Goal: Task Accomplishment & Management: Complete application form

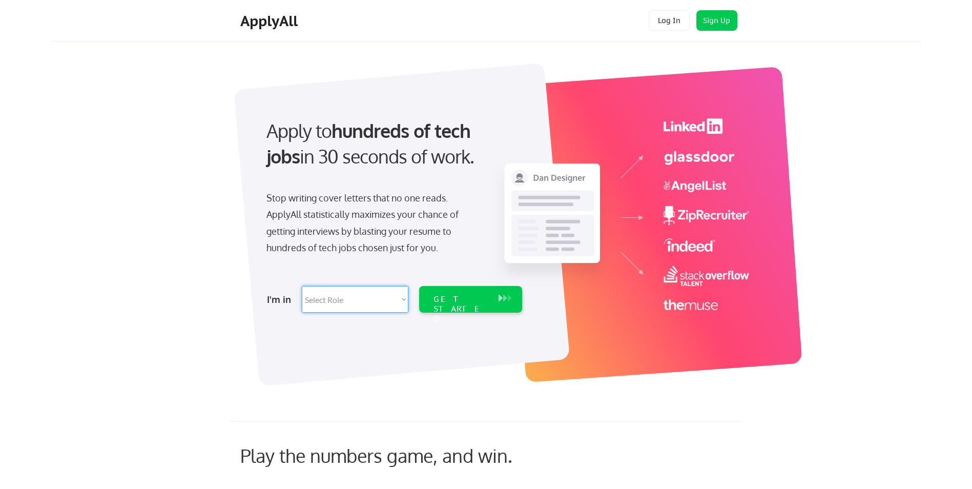
click at [399, 299] on select "Select Role Software Engineering Product Management Customer Success Sales UI/U…" at bounding box center [355, 299] width 107 height 27
click at [403, 300] on select "Select Role Software Engineering Product Management Customer Success Sales UI/U…" at bounding box center [355, 299] width 107 height 27
click at [341, 300] on select "Select Role Software Engineering Product Management Customer Success Sales UI/U…" at bounding box center [355, 299] width 107 height 27
click at [476, 299] on div "GET STARTED" at bounding box center [461, 309] width 55 height 30
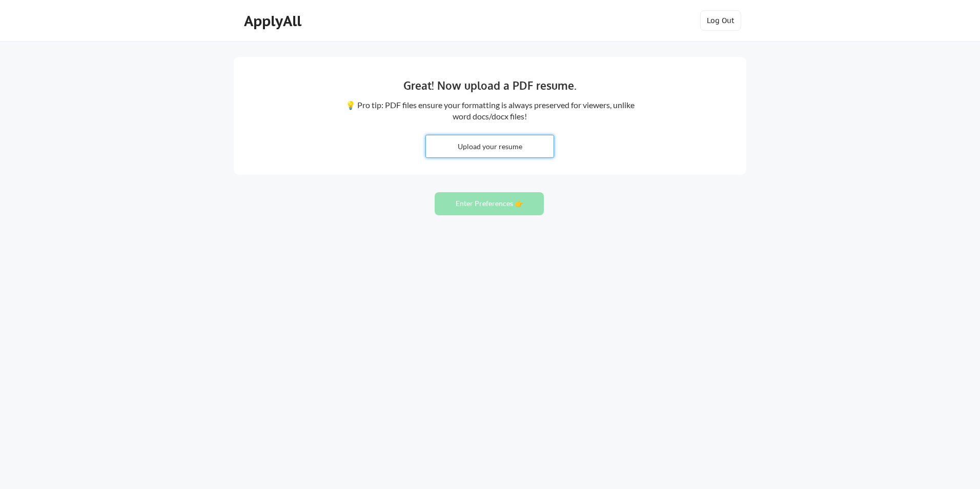
click at [481, 145] on input "file" at bounding box center [490, 146] width 128 height 22
type input "C:\fakepath\[PERSON_NAME] Funge_Resumer4.2.pdf"
click at [492, 199] on button "Enter Preferences 👉" at bounding box center [489, 203] width 109 height 23
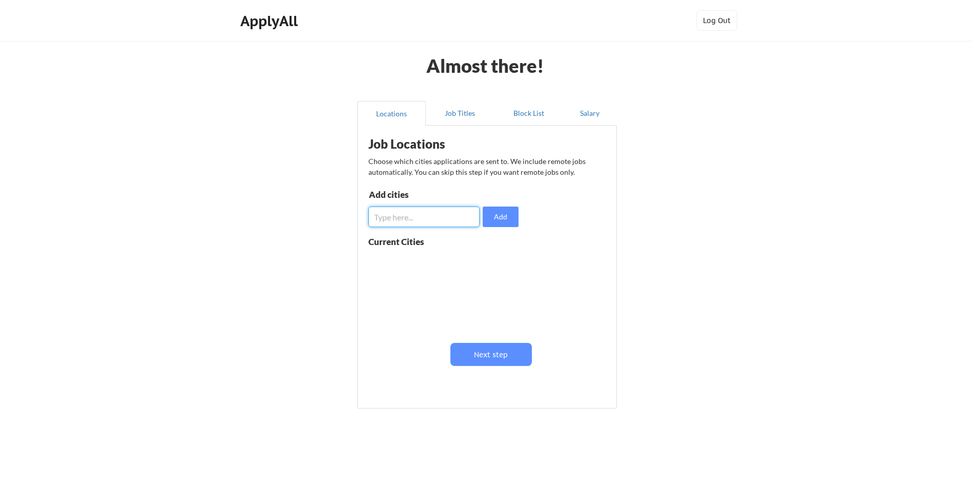
click at [440, 217] on input "input" at bounding box center [424, 217] width 111 height 21
type input "Wayne, NJ"
click at [499, 216] on button "Add" at bounding box center [501, 217] width 36 height 21
click at [408, 212] on input "input" at bounding box center [424, 217] width 111 height 21
type input "New York City"
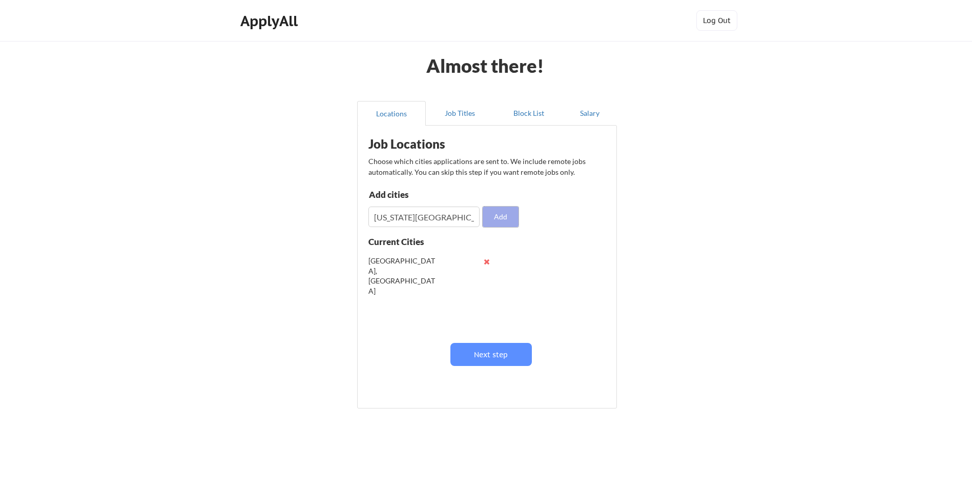
click at [502, 216] on button "Add" at bounding box center [501, 217] width 36 height 21
click at [428, 218] on input "input" at bounding box center [424, 217] width 111 height 21
type input "Parsippany, NJ"
click at [503, 217] on button "Add" at bounding box center [501, 217] width 36 height 21
click at [435, 213] on input "input" at bounding box center [424, 217] width 111 height 21
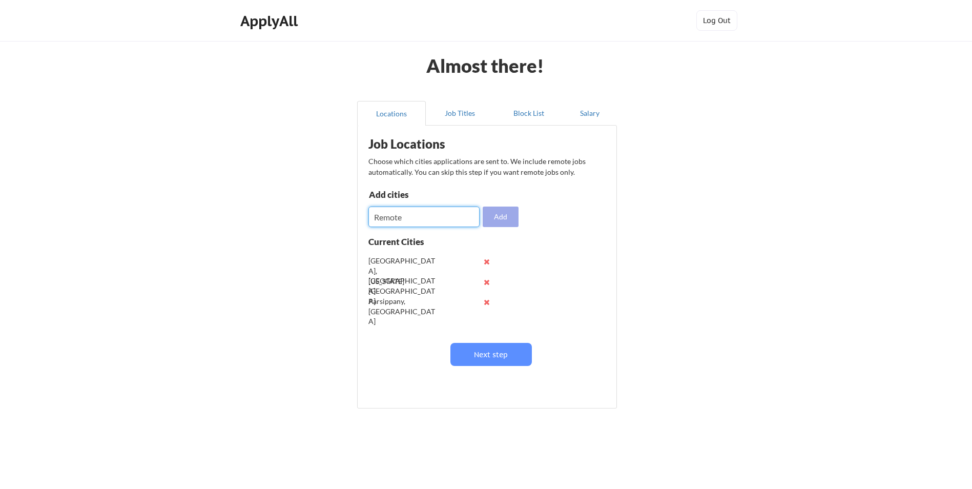
type input "Remote"
click at [504, 212] on button "Add" at bounding box center [501, 217] width 36 height 21
click at [405, 216] on input "input" at bounding box center [424, 217] width 111 height 21
type input "Mahwah, NJ"
click at [505, 214] on button "Add" at bounding box center [501, 217] width 36 height 21
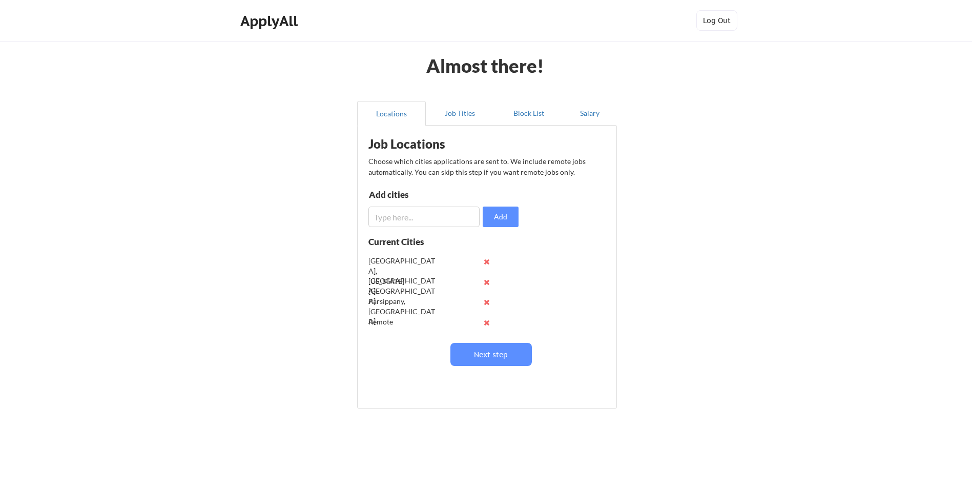
scroll to position [40, 0]
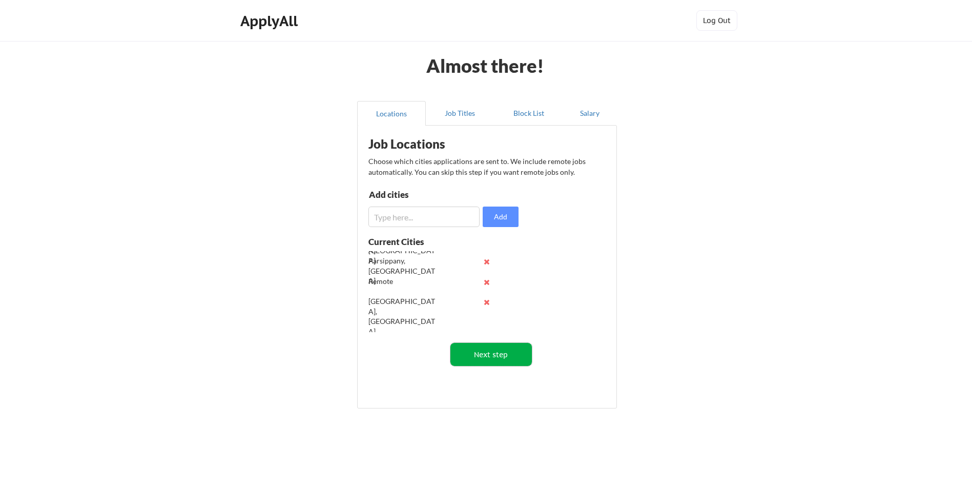
click at [491, 346] on button "Next step" at bounding box center [492, 354] width 82 height 23
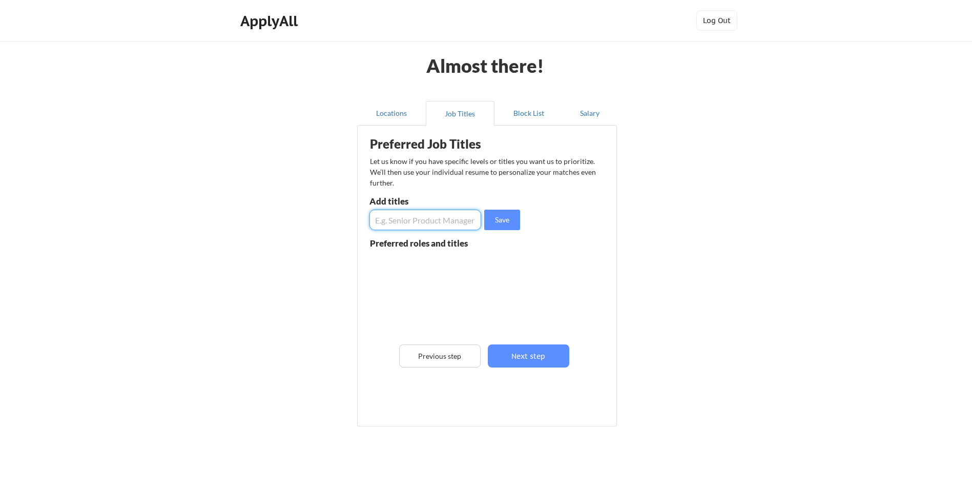
click at [402, 216] on input "input" at bounding box center [426, 220] width 112 height 21
type input "Pre-Sales Engineer"
click at [502, 219] on button "Save" at bounding box center [502, 220] width 36 height 21
click at [397, 214] on input "input" at bounding box center [426, 220] width 112 height 21
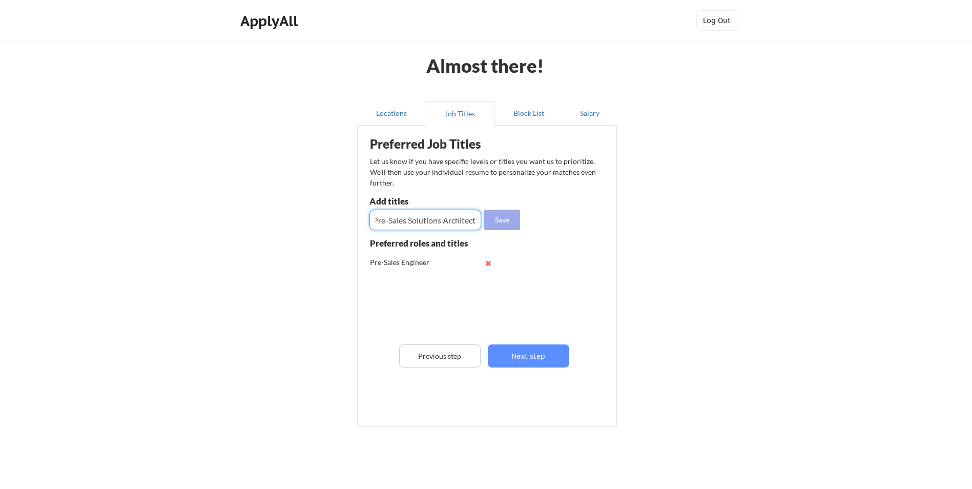
type input "Pre-Sales Solutions Architect"
click at [500, 219] on button "Save" at bounding box center [502, 220] width 36 height 21
click at [390, 220] on input "input" at bounding box center [426, 220] width 112 height 21
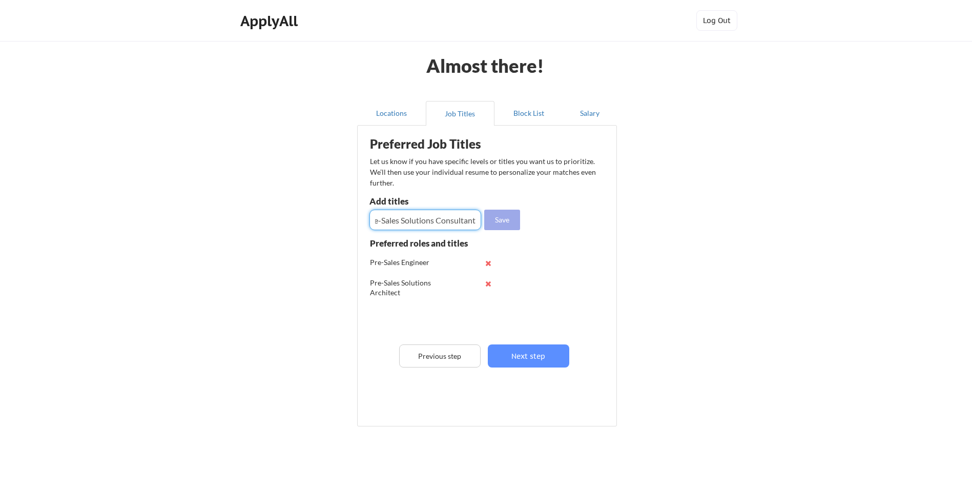
type input "Pre-Sales Solutions Consultant"
click at [500, 216] on button "Save" at bounding box center [502, 220] width 36 height 21
click at [415, 221] on input "input" at bounding box center [426, 220] width 112 height 21
type input "Sales Engineer"
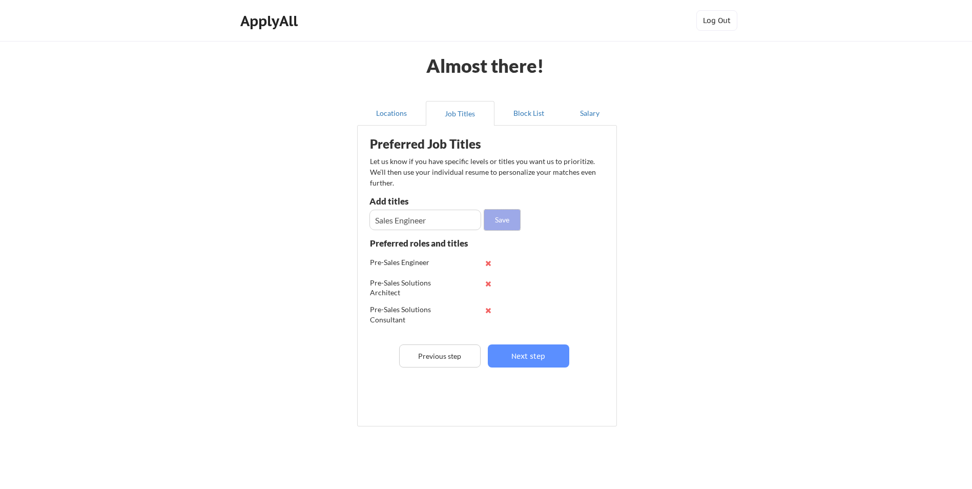
click at [507, 215] on button "Save" at bounding box center [502, 220] width 36 height 21
click at [421, 222] on input "input" at bounding box center [426, 220] width 112 height 21
type input "Solutions Architect"
click at [505, 216] on button "Save" at bounding box center [502, 220] width 36 height 21
click at [436, 219] on input "input" at bounding box center [426, 220] width 112 height 21
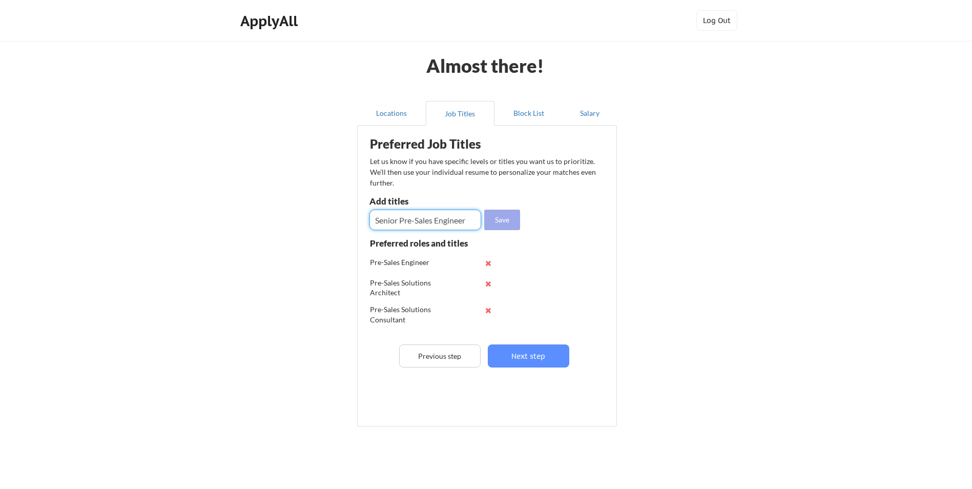
type input "Senior Pre-Sales Engineer"
click at [507, 216] on button "Save" at bounding box center [502, 220] width 36 height 21
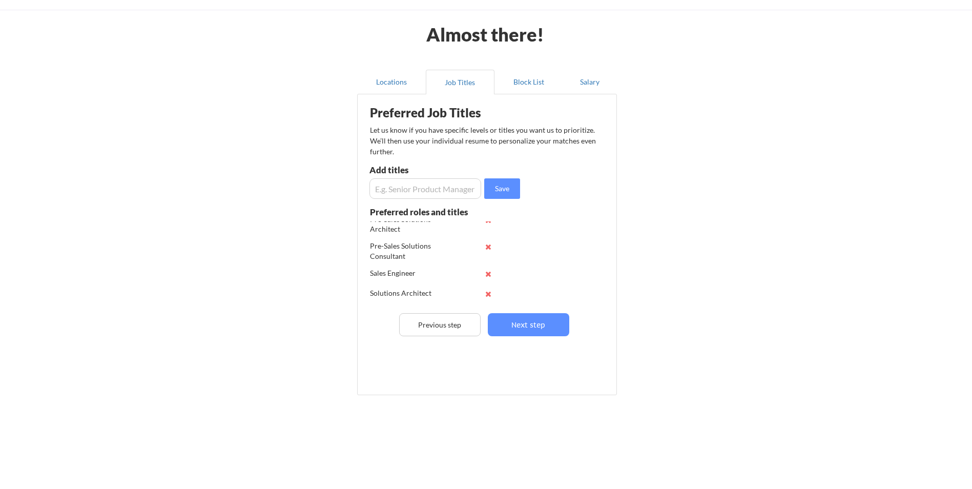
scroll to position [61, 0]
click at [398, 186] on input "input" at bounding box center [426, 188] width 112 height 21
type input "Senior Pre-Sales Solutions Consultant"
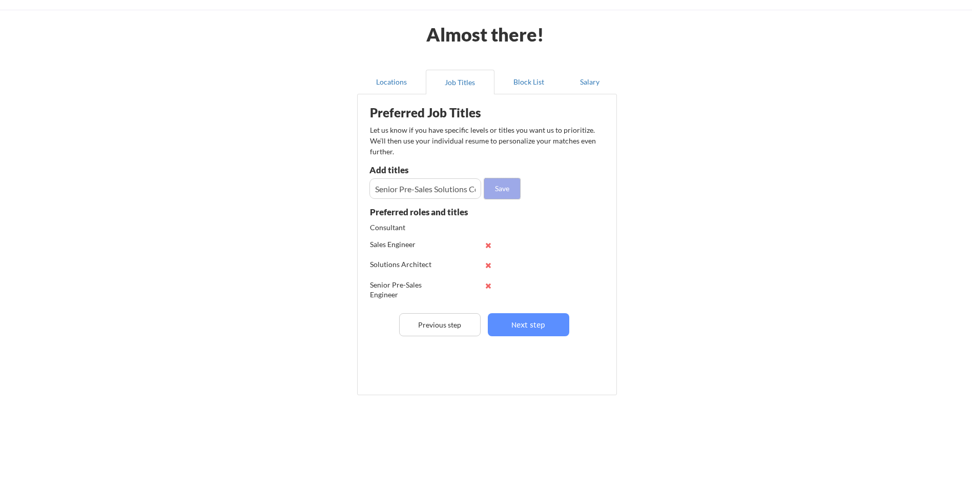
click at [495, 187] on button "Save" at bounding box center [502, 188] width 36 height 21
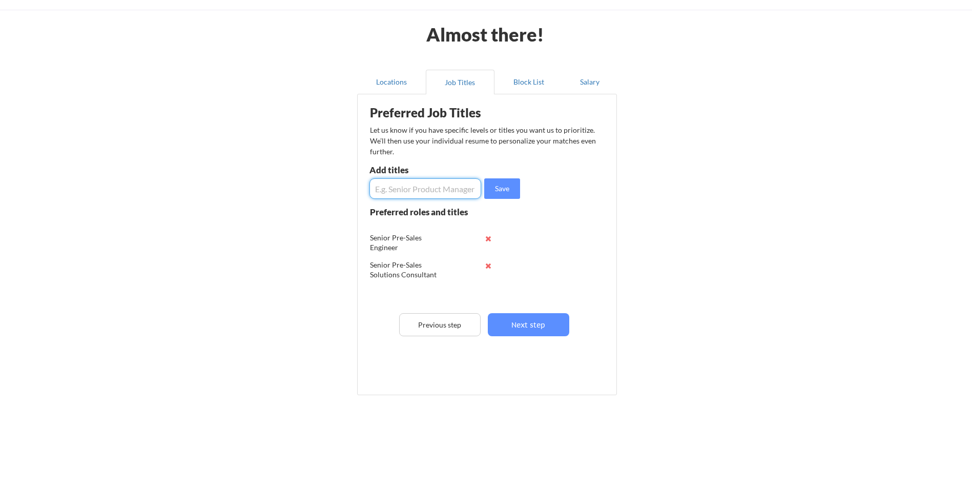
click at [439, 186] on input "input" at bounding box center [426, 188] width 112 height 21
drag, startPoint x: 439, startPoint y: 188, endPoint x: 447, endPoint y: 194, distance: 10.0
click at [439, 189] on input "input" at bounding box center [426, 188] width 112 height 21
type input "Senior Pre-Sales Solutions Architect"
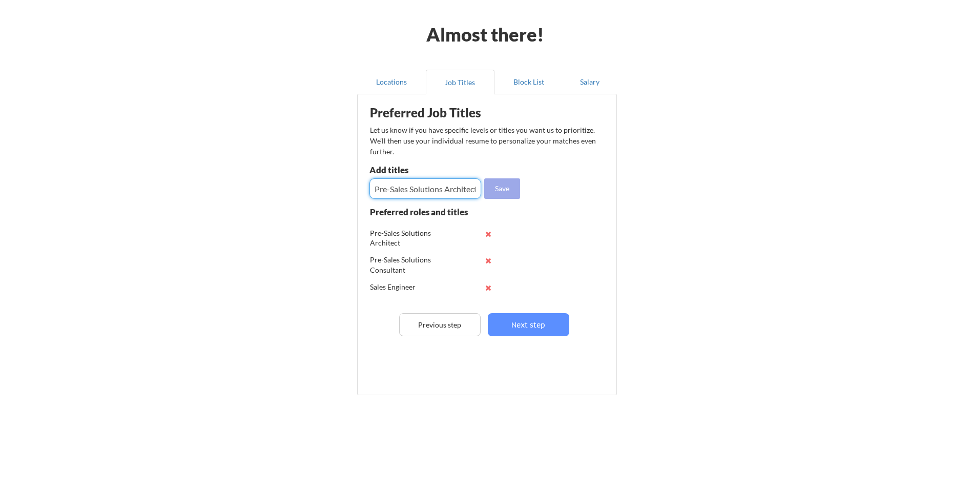
scroll to position [0, 0]
click at [511, 186] on button "Save" at bounding box center [502, 188] width 36 height 21
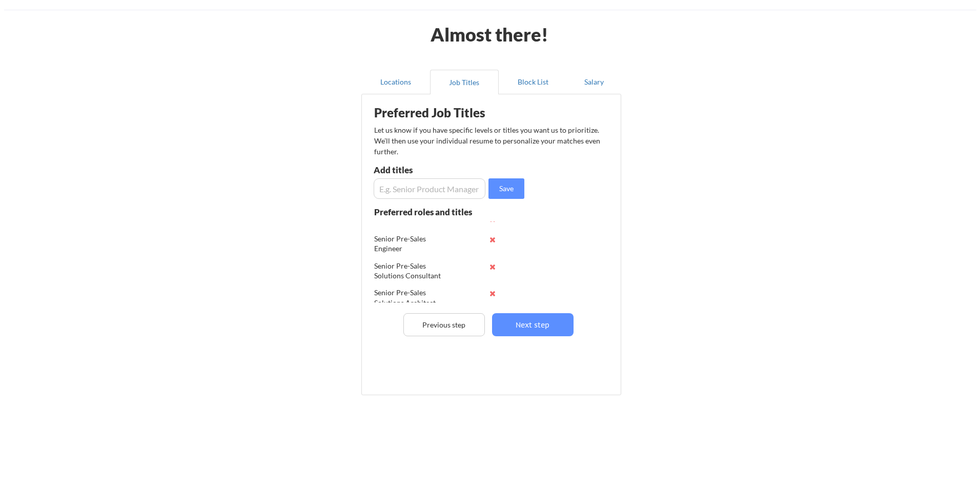
scroll to position [135, 0]
click at [514, 327] on button "Next step" at bounding box center [529, 324] width 82 height 23
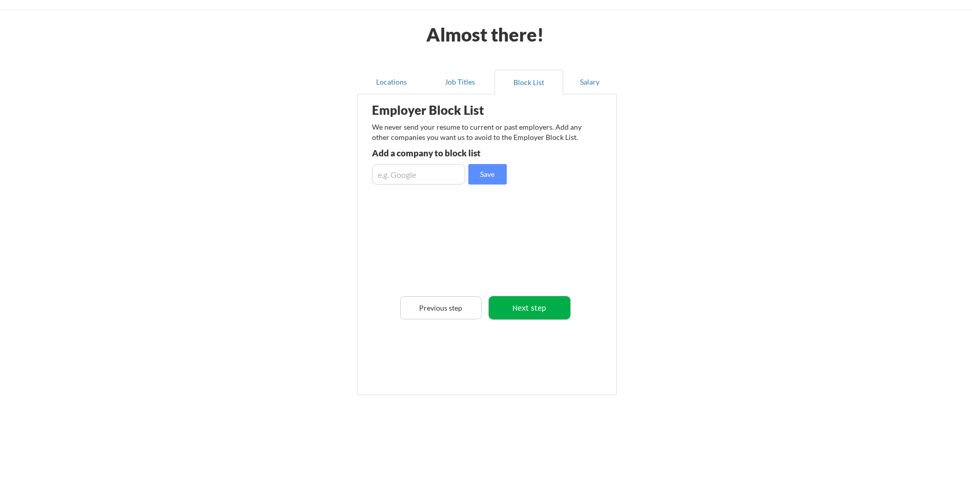
click at [524, 310] on button "Next step" at bounding box center [530, 307] width 82 height 23
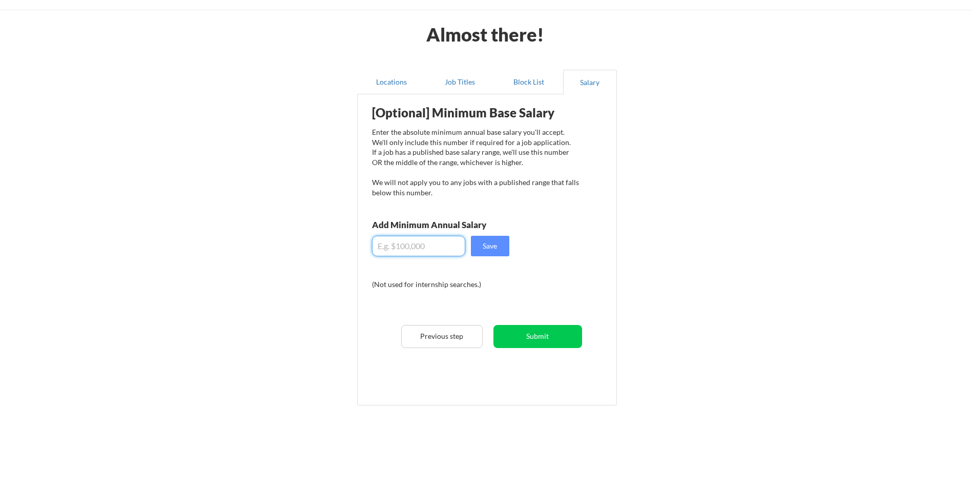
click at [413, 251] on input "input" at bounding box center [418, 246] width 93 height 21
type input "$145,000.00"
click at [549, 334] on button "Submit" at bounding box center [538, 336] width 89 height 23
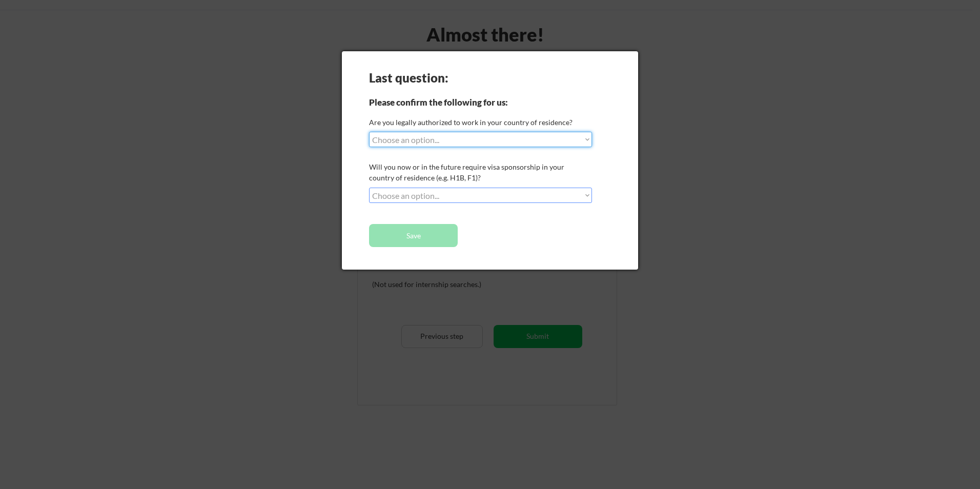
click at [584, 138] on select "Choose an option... Yes, I am a US Citizen Yes, I am a Canadian Citizen Yes, I …" at bounding box center [480, 139] width 223 height 15
select select ""yes__i_am_a_us_citizen""
click at [369, 132] on select "Choose an option... Yes, I am a US Citizen Yes, I am a Canadian Citizen Yes, I …" at bounding box center [480, 139] width 223 height 15
click at [583, 197] on select "Choose an option... No, I will not need sponsorship Yes, I will need sponsorship" at bounding box center [480, 195] width 223 height 15
select select ""no__i_will_not_need_sponsorship""
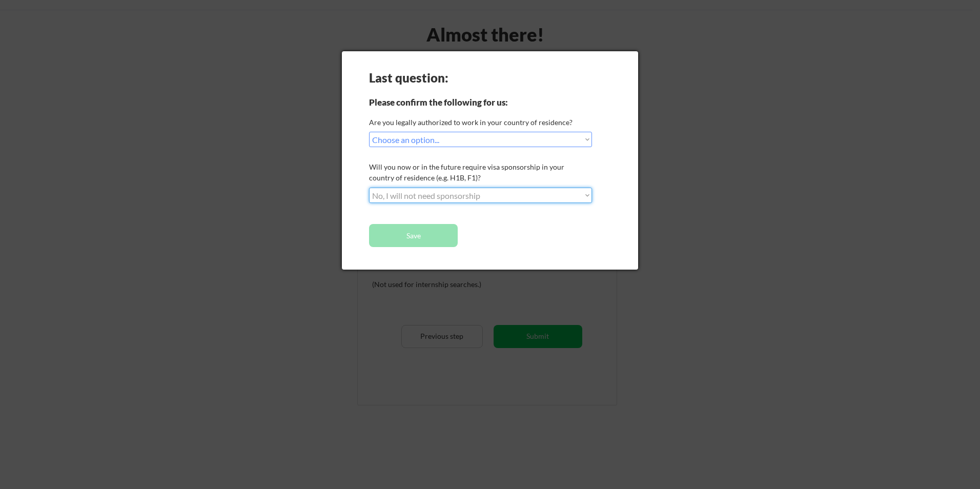
click at [369, 188] on select "Choose an option... No, I will not need sponsorship Yes, I will need sponsorship" at bounding box center [480, 195] width 223 height 15
click at [414, 233] on button "Save" at bounding box center [413, 235] width 89 height 23
